Goal: Task Accomplishment & Management: Manage account settings

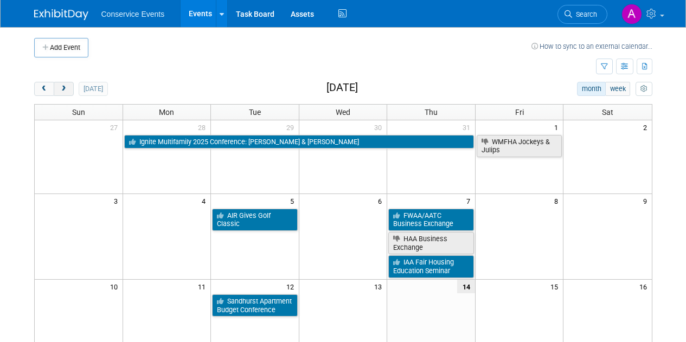
click at [62, 88] on span "next" at bounding box center [64, 89] width 8 height 7
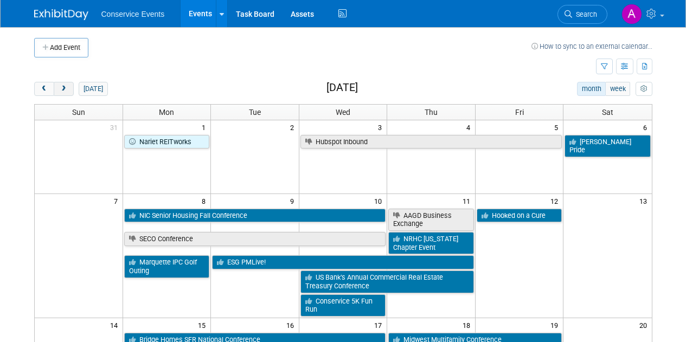
click at [63, 88] on span "next" at bounding box center [64, 89] width 8 height 7
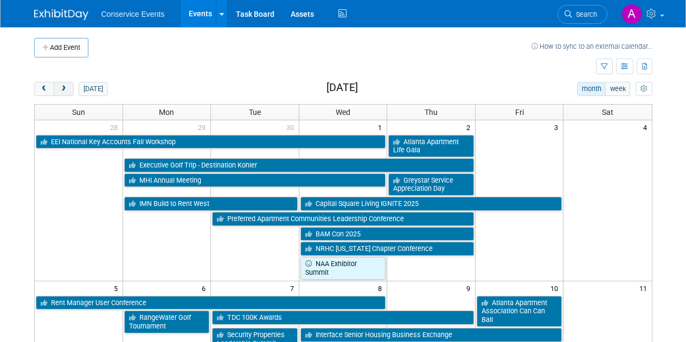
click at [63, 88] on span "next" at bounding box center [64, 89] width 8 height 7
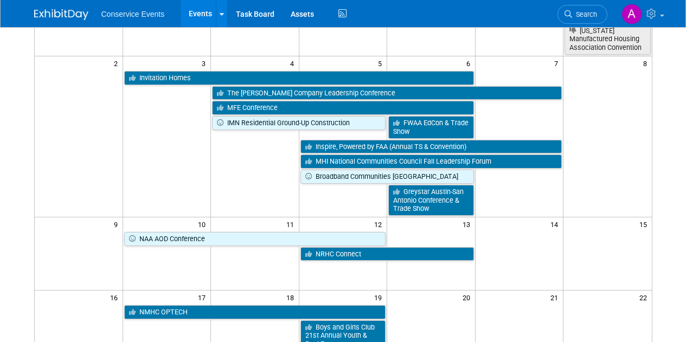
scroll to position [154, 0]
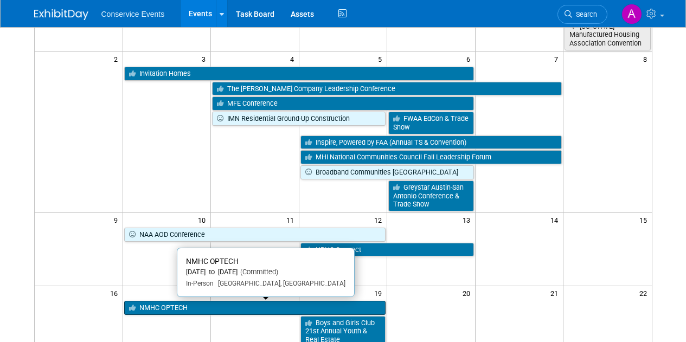
click at [251, 306] on link "NMHC OPTECH" at bounding box center [255, 308] width 262 height 14
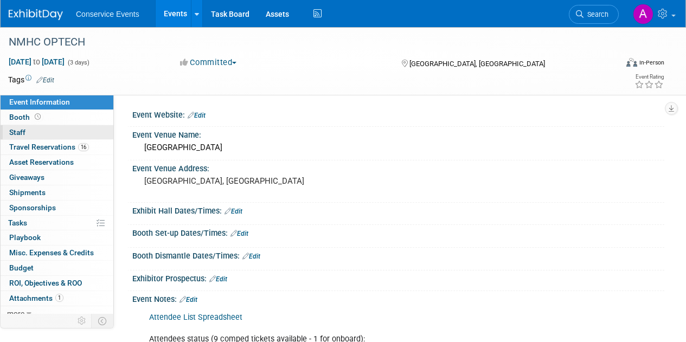
click at [12, 133] on span "Staff 0" at bounding box center [17, 132] width 16 height 9
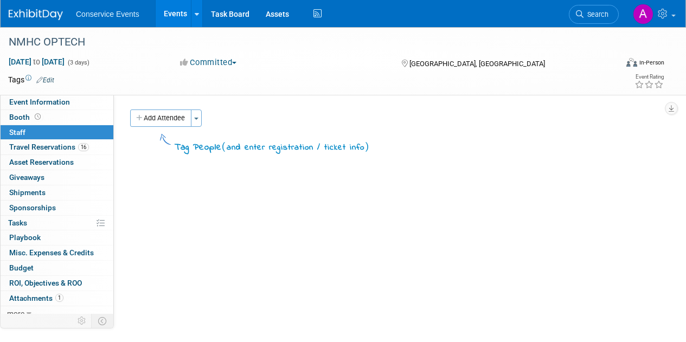
scroll to position [7, 0]
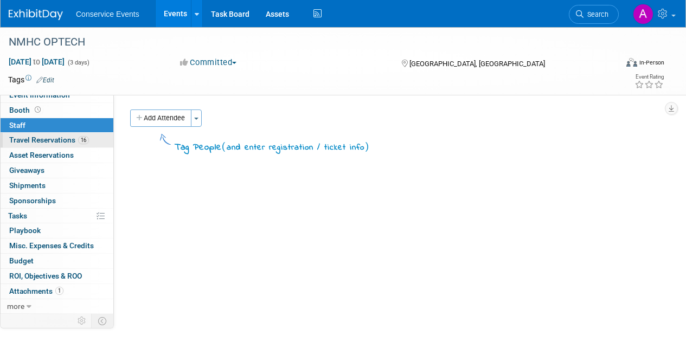
click at [44, 137] on span "Travel Reservations 16" at bounding box center [49, 140] width 80 height 9
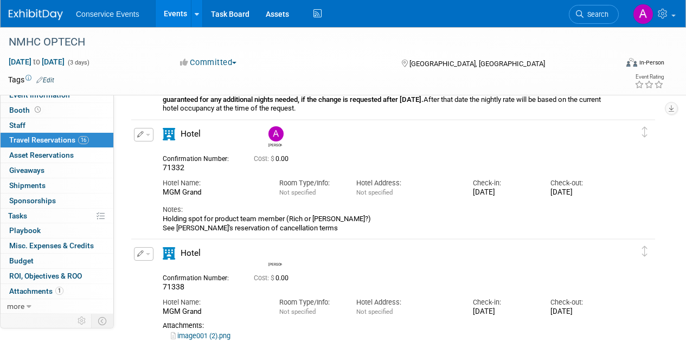
scroll to position [29, 0]
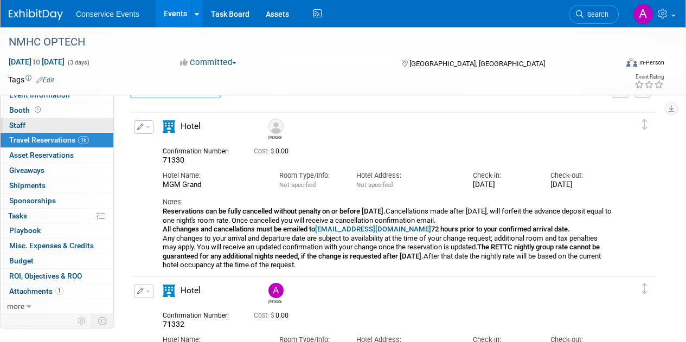
click at [43, 127] on link "0 Staff 0" at bounding box center [57, 125] width 113 height 15
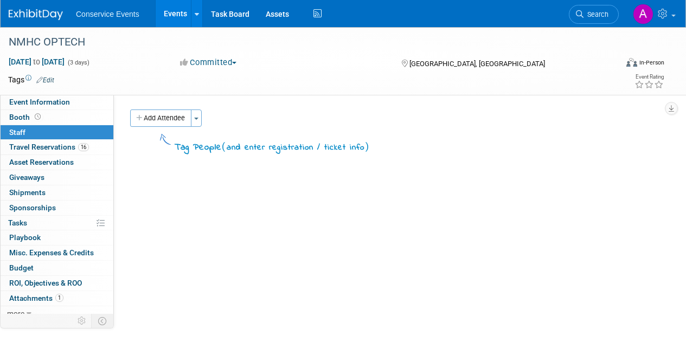
scroll to position [7, 0]
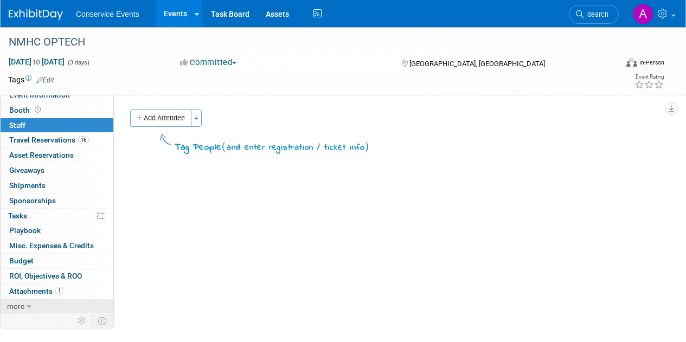
click at [22, 310] on span "more" at bounding box center [15, 306] width 17 height 9
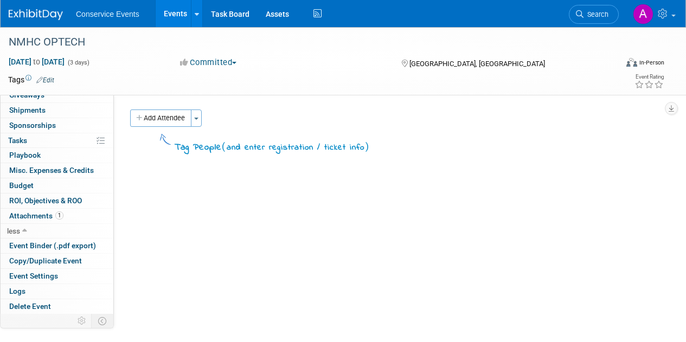
scroll to position [0, 0]
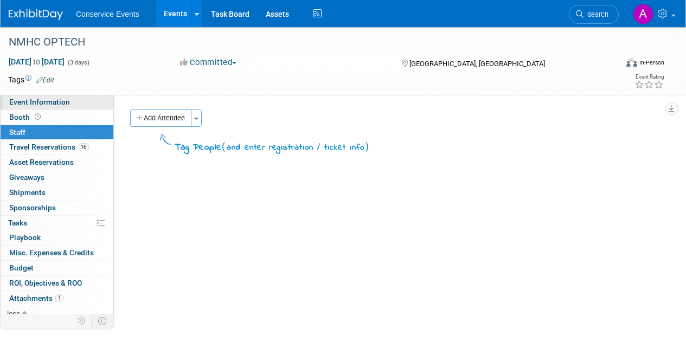
click at [36, 103] on span "Event Information" at bounding box center [39, 102] width 61 height 9
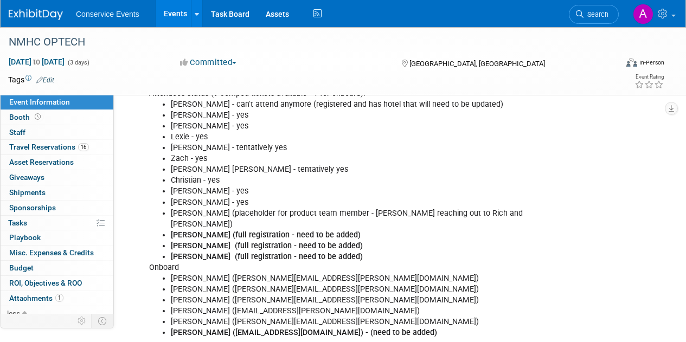
scroll to position [246, 0]
drag, startPoint x: 366, startPoint y: 320, endPoint x: 187, endPoint y: 109, distance: 276.7
click at [187, 109] on div "Attendee List Spreadsheet Attendees status (9 comped tickets available - 1 for …" at bounding box center [351, 213] width 418 height 305
click at [245, 134] on li "Lexie - yes" at bounding box center [362, 136] width 382 height 11
click at [461, 99] on li "Jerry - can't attend anymore (registered and has hotel that will need to be upd…" at bounding box center [362, 104] width 382 height 11
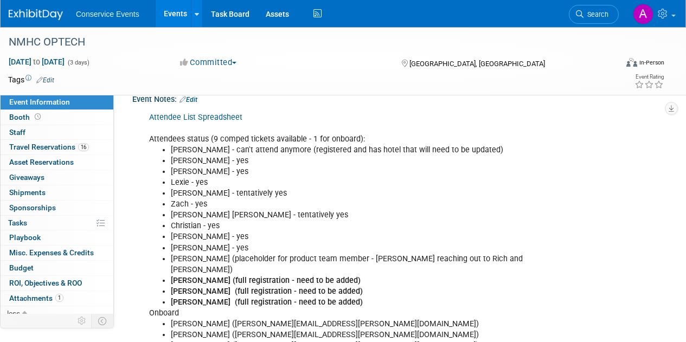
scroll to position [190, 0]
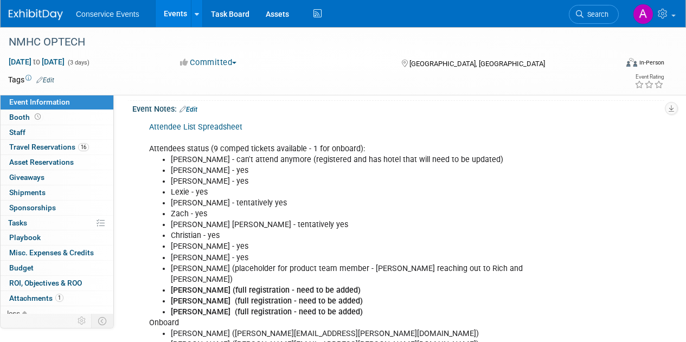
click at [195, 108] on link "Edit" at bounding box center [189, 110] width 18 height 8
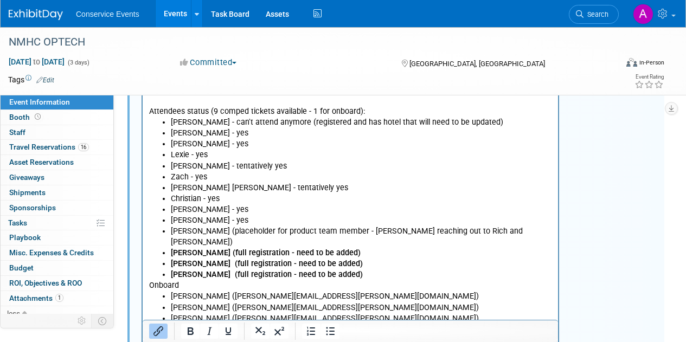
scroll to position [229, 0]
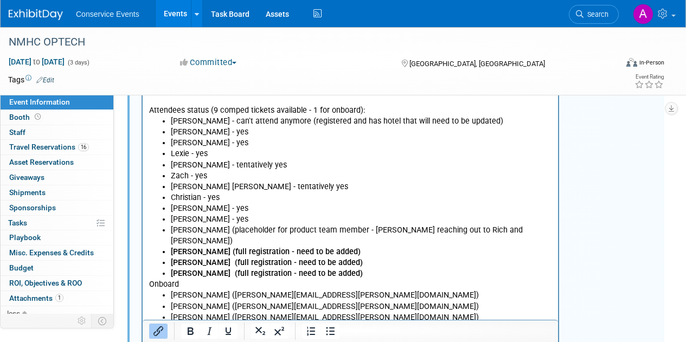
click at [480, 229] on li "Amanda (placeholder for product team member - Amanda reaching out to Rich and T…" at bounding box center [361, 236] width 381 height 22
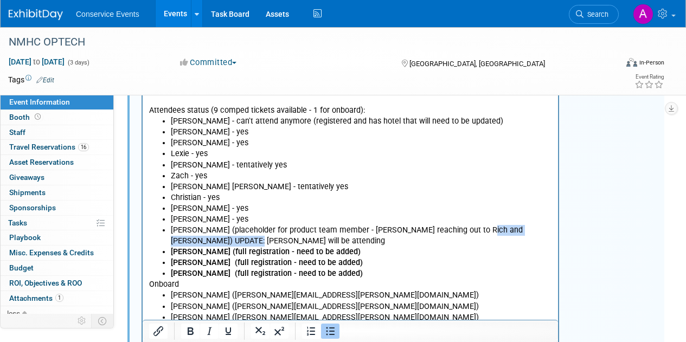
drag, startPoint x: 482, startPoint y: 242, endPoint x: 482, endPoint y: 226, distance: 15.7
click at [482, 226] on li "Amanda (placeholder for product team member - Amanda reaching out to Rich and T…" at bounding box center [361, 236] width 381 height 22
click at [395, 215] on li "Doug - yes" at bounding box center [361, 219] width 381 height 11
click at [180, 194] on ul "Jerry - can't attend anymore (registered and has hotel that will need to be upd…" at bounding box center [350, 197] width 403 height 163
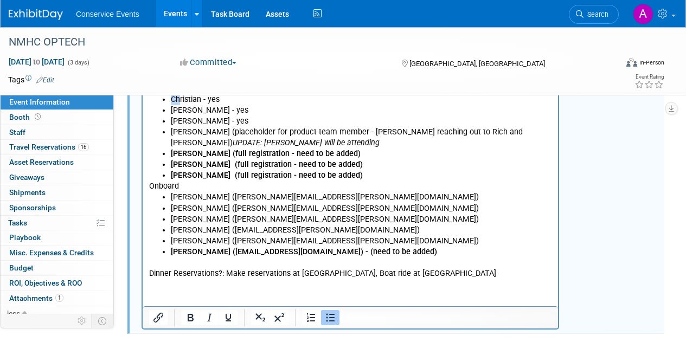
scroll to position [334, 0]
